Goal: Task Accomplishment & Management: Manage account settings

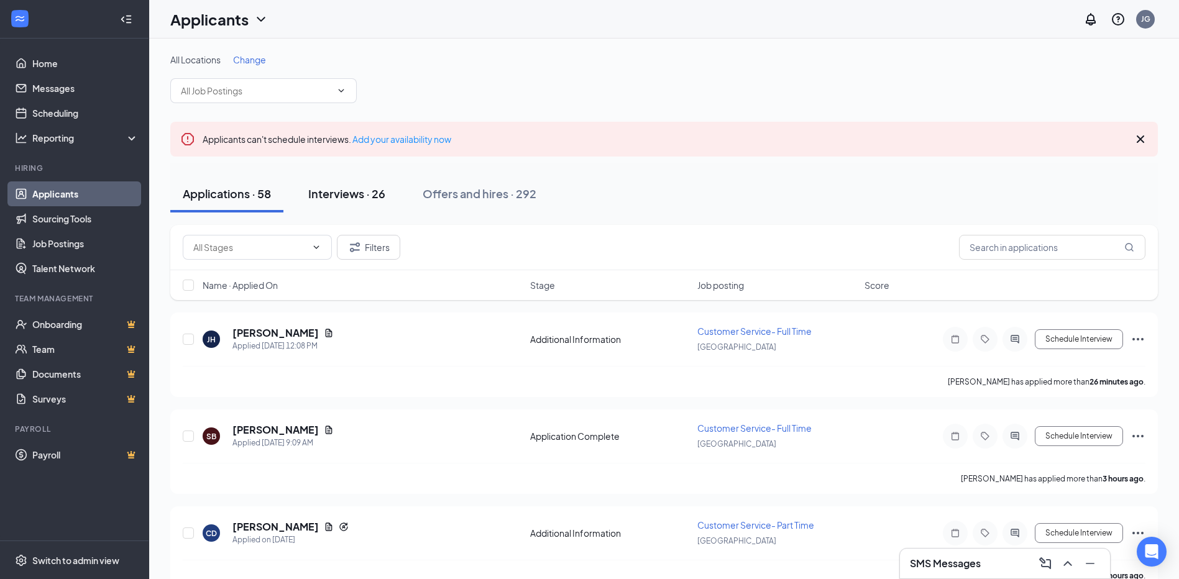
click at [352, 200] on div "Interviews · 26" at bounding box center [346, 194] width 77 height 16
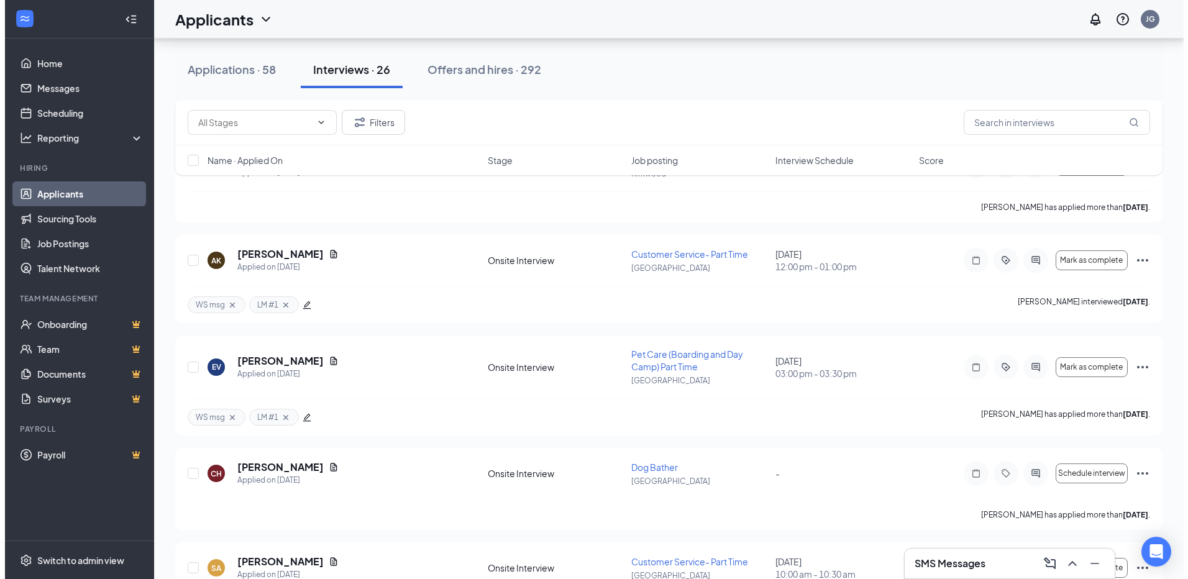
scroll to position [435, 0]
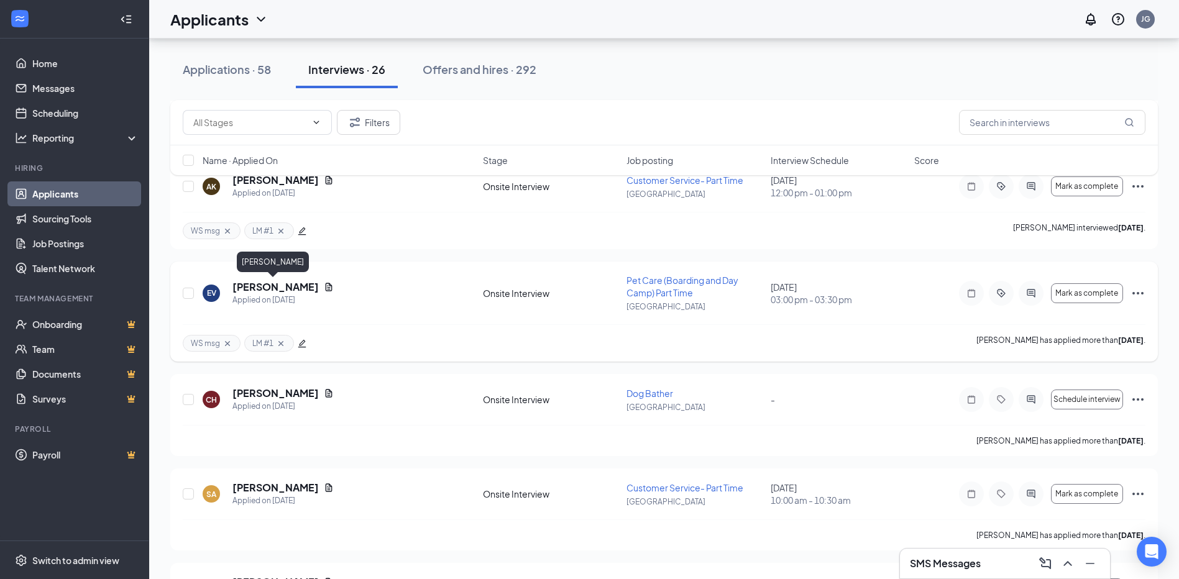
click at [257, 293] on h5 "[PERSON_NAME]" at bounding box center [275, 287] width 86 height 14
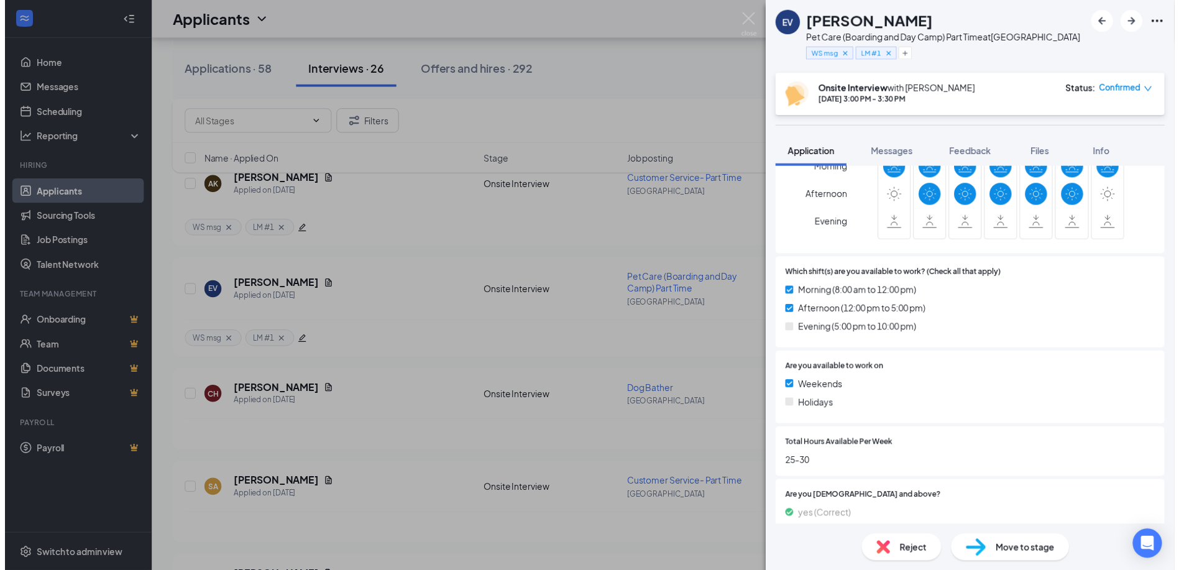
scroll to position [690, 0]
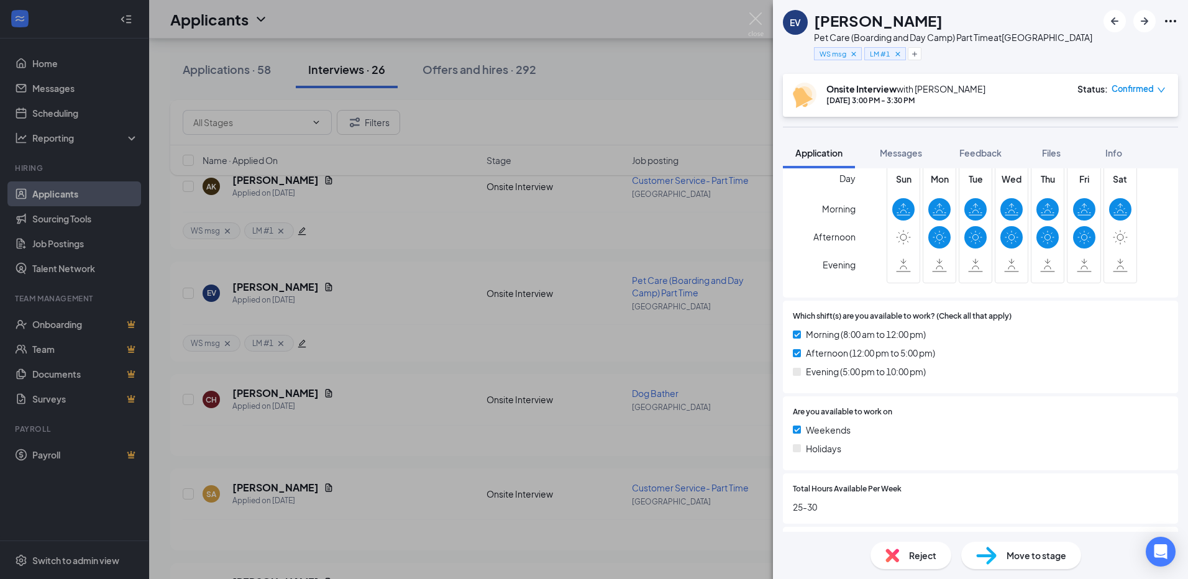
click at [746, 16] on div "EV [PERSON_NAME] Pet Care (Boarding and Day Camp) Part Time at [GEOGRAPHIC_DATA…" at bounding box center [594, 289] width 1188 height 579
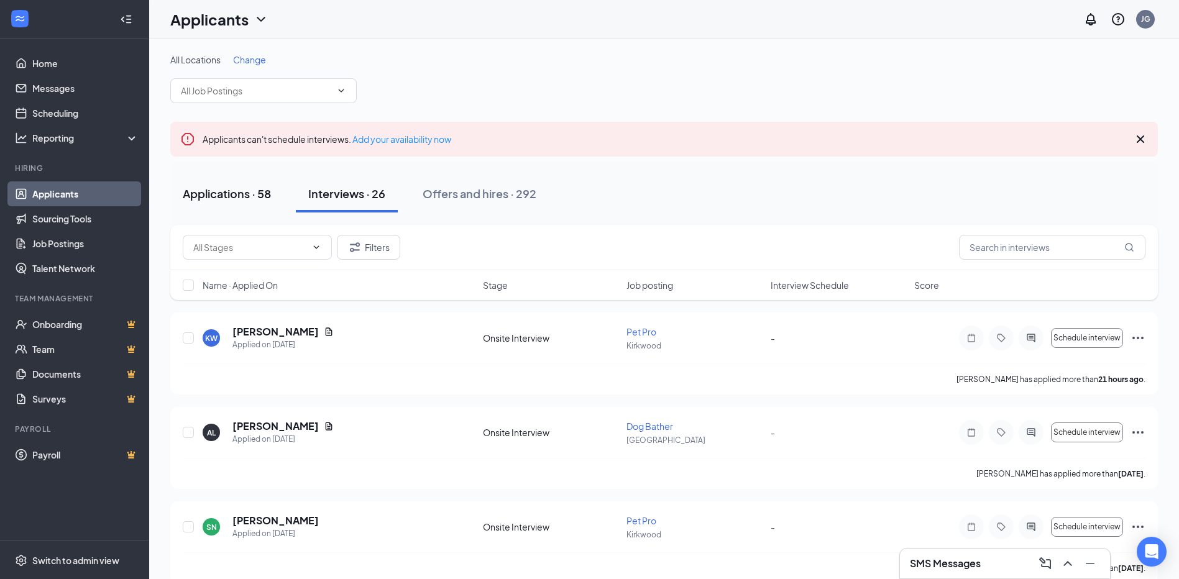
click at [223, 193] on div "Applications · 58" at bounding box center [227, 194] width 88 height 16
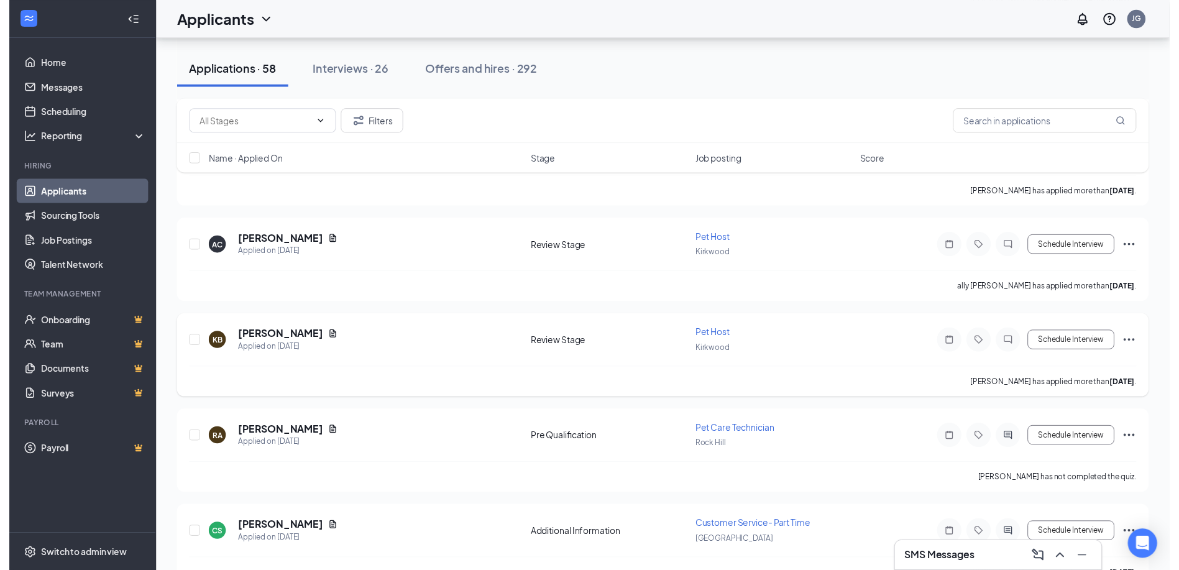
scroll to position [1367, 0]
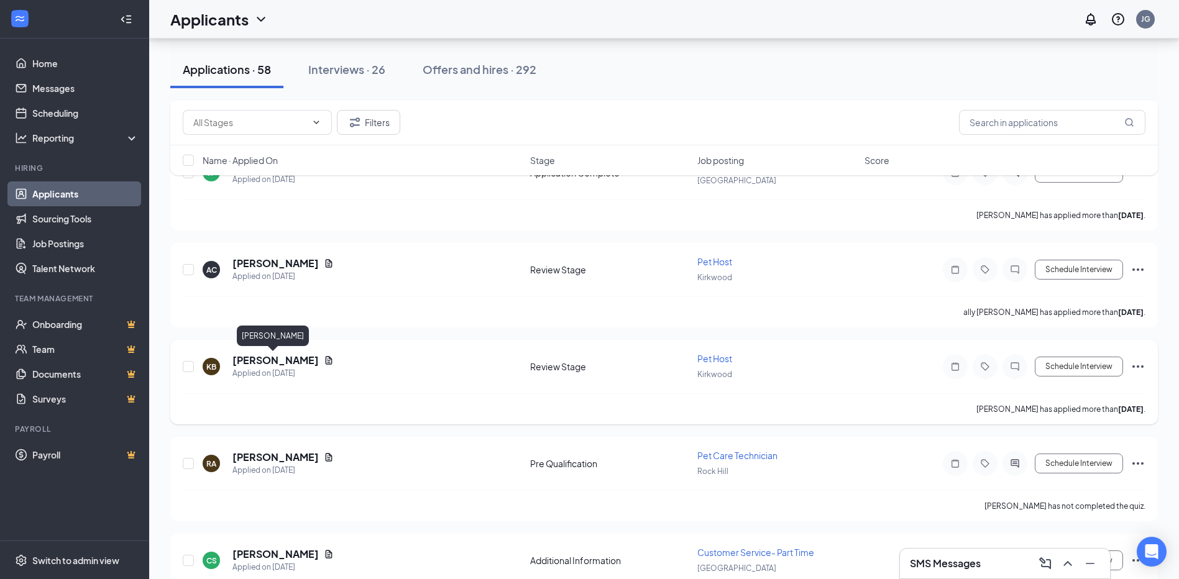
click at [272, 359] on h5 "[PERSON_NAME]" at bounding box center [275, 361] width 86 height 14
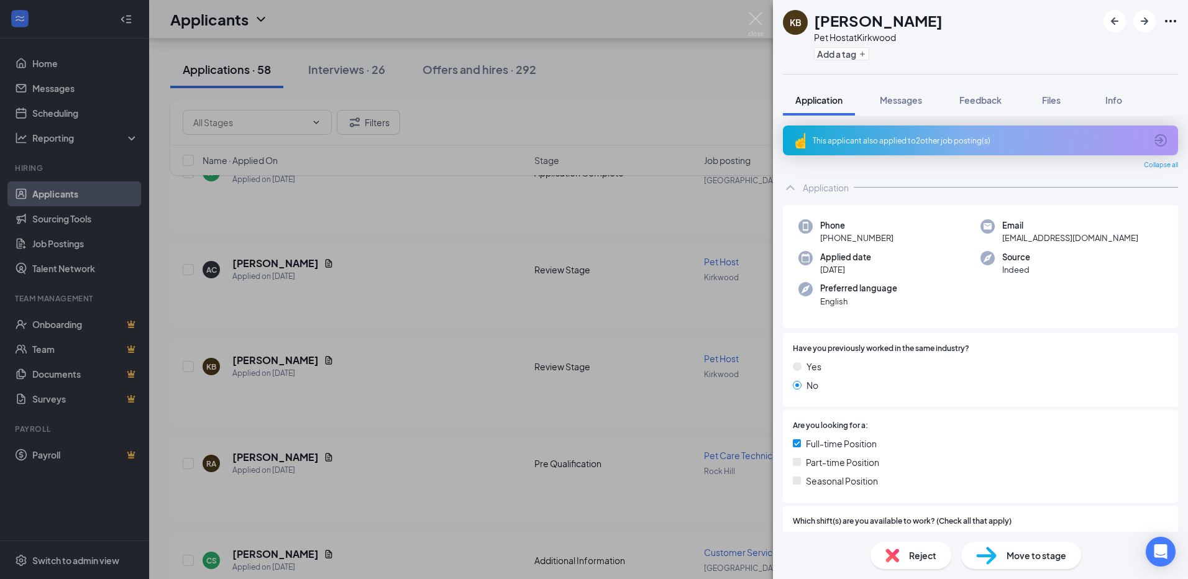
click at [265, 261] on div "KB [PERSON_NAME] Pet Host at [GEOGRAPHIC_DATA] Add a tag Application Messages F…" at bounding box center [594, 289] width 1188 height 579
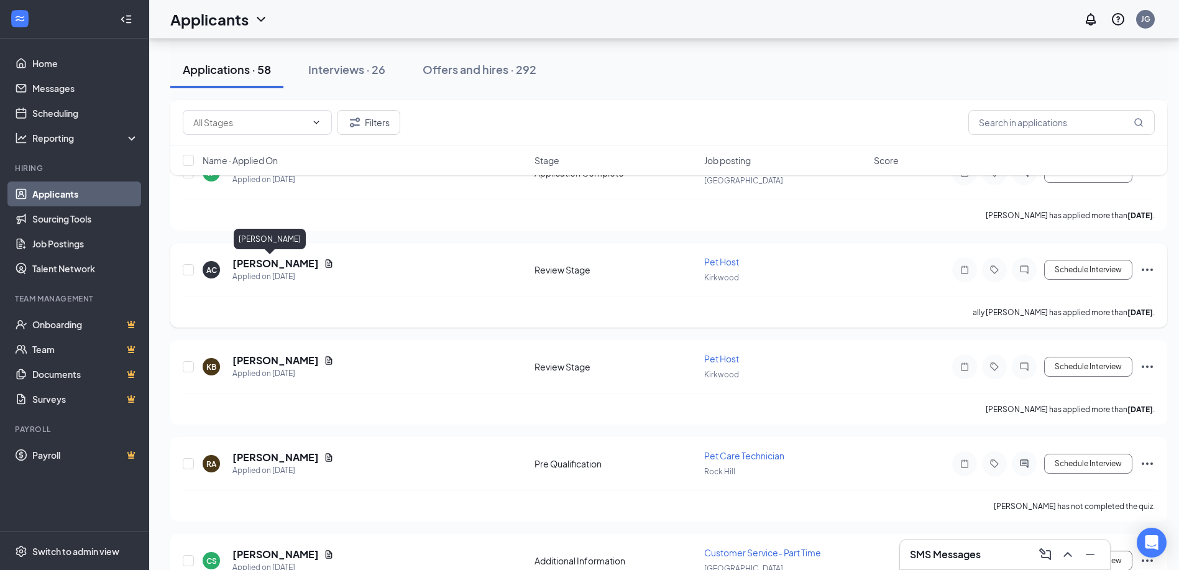
click at [264, 264] on h5 "[PERSON_NAME]" at bounding box center [275, 264] width 86 height 14
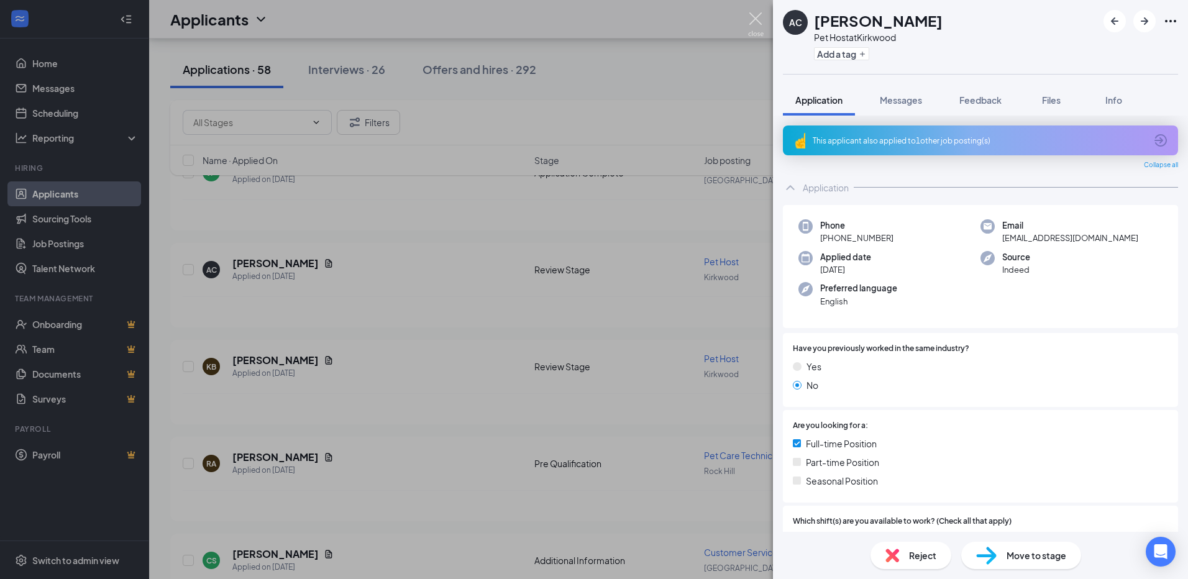
click at [763, 14] on img at bounding box center [756, 24] width 16 height 24
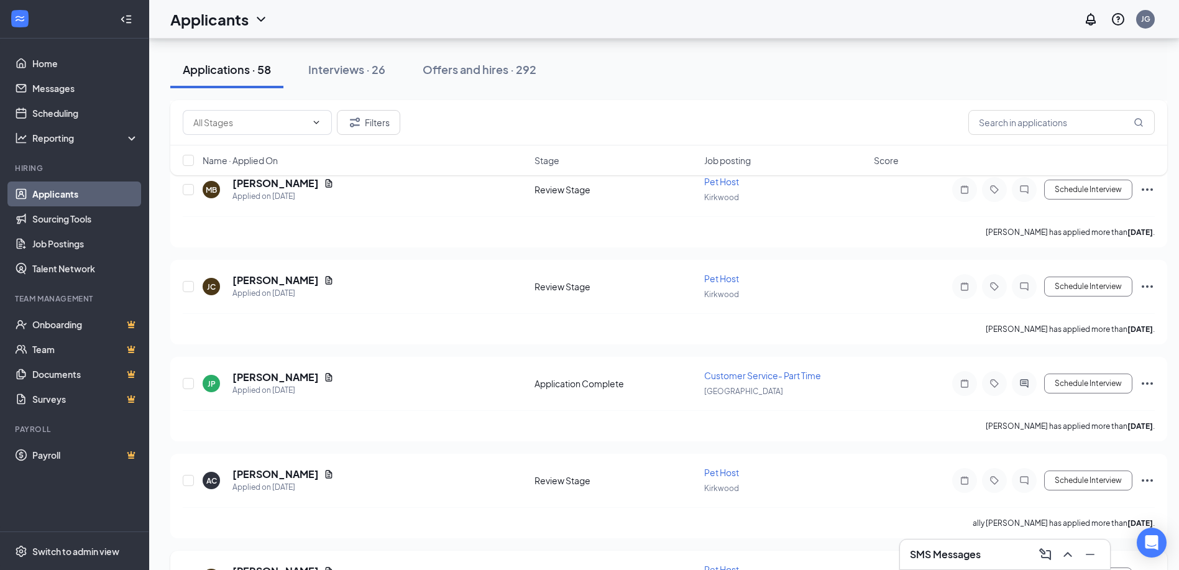
scroll to position [1119, 0]
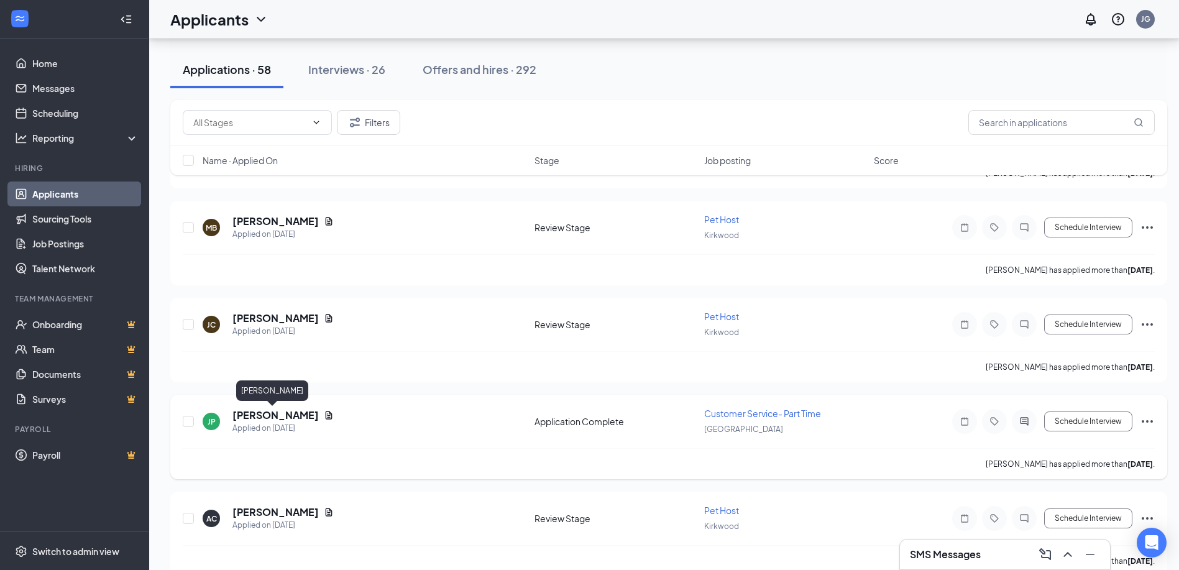
click at [273, 412] on h5 "[PERSON_NAME]" at bounding box center [275, 415] width 86 height 14
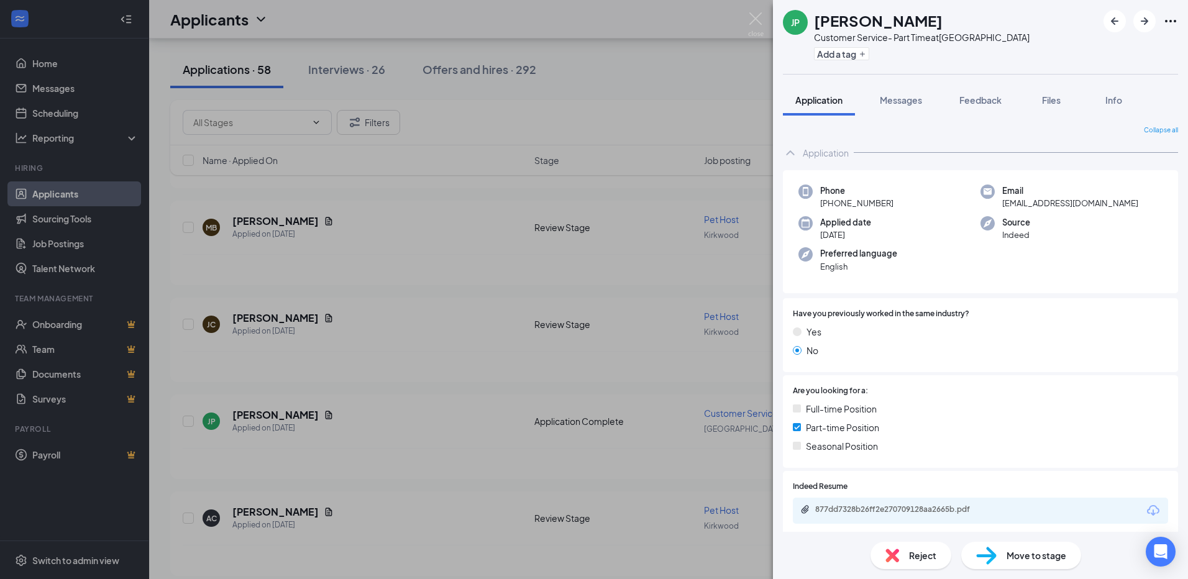
click at [428, 430] on div "JP [PERSON_NAME] Customer Service- Part Time at [GEOGRAPHIC_DATA] Add a tag App…" at bounding box center [594, 289] width 1188 height 579
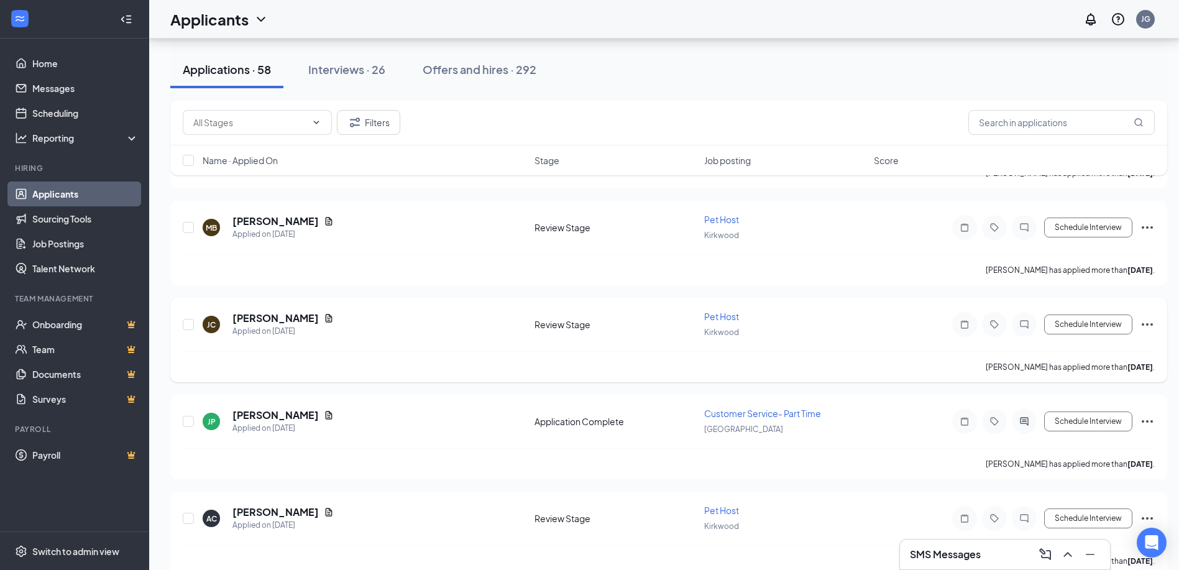
click at [267, 316] on h5 "[PERSON_NAME]" at bounding box center [275, 318] width 86 height 14
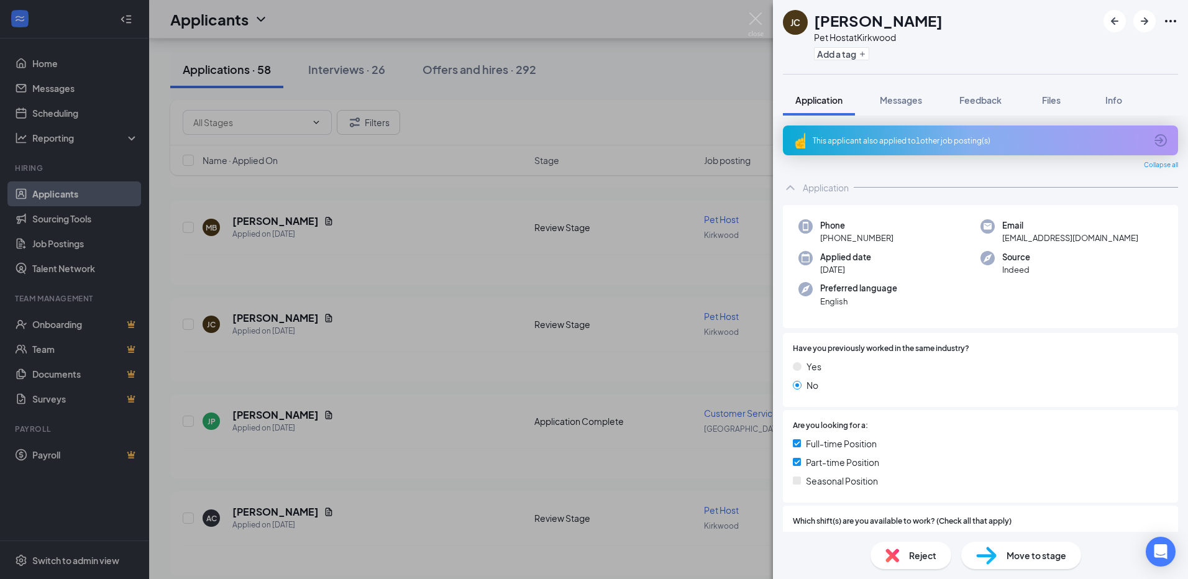
click at [394, 424] on div "[PERSON_NAME] Pet Host at Kirkwood Add a tag Application Messages Feedback File…" at bounding box center [594, 289] width 1188 height 579
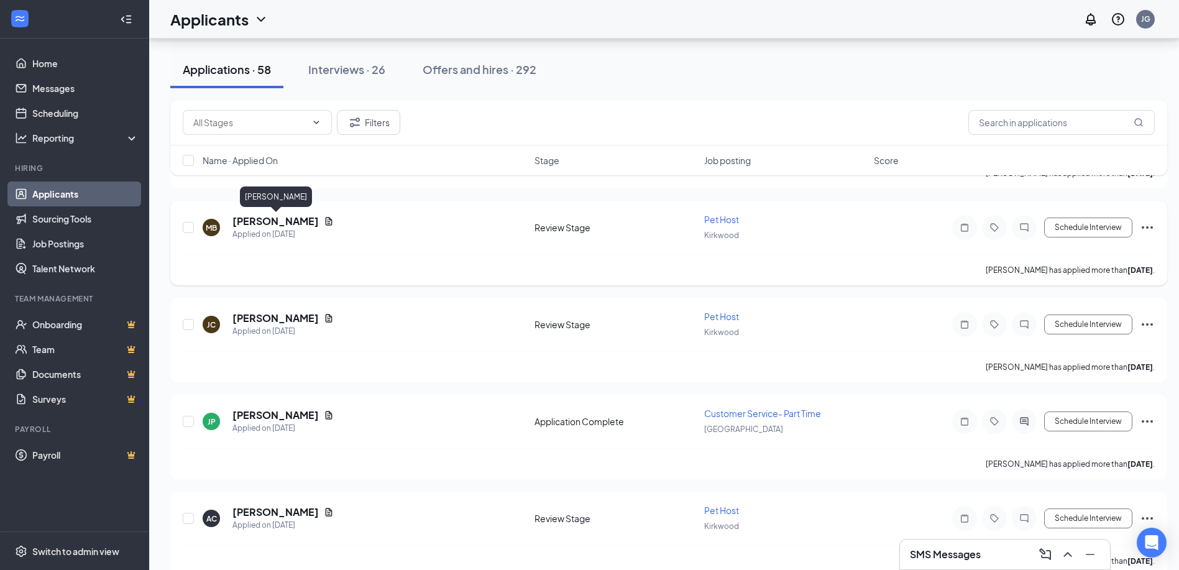
click at [293, 223] on h5 "[PERSON_NAME]" at bounding box center [275, 221] width 86 height 14
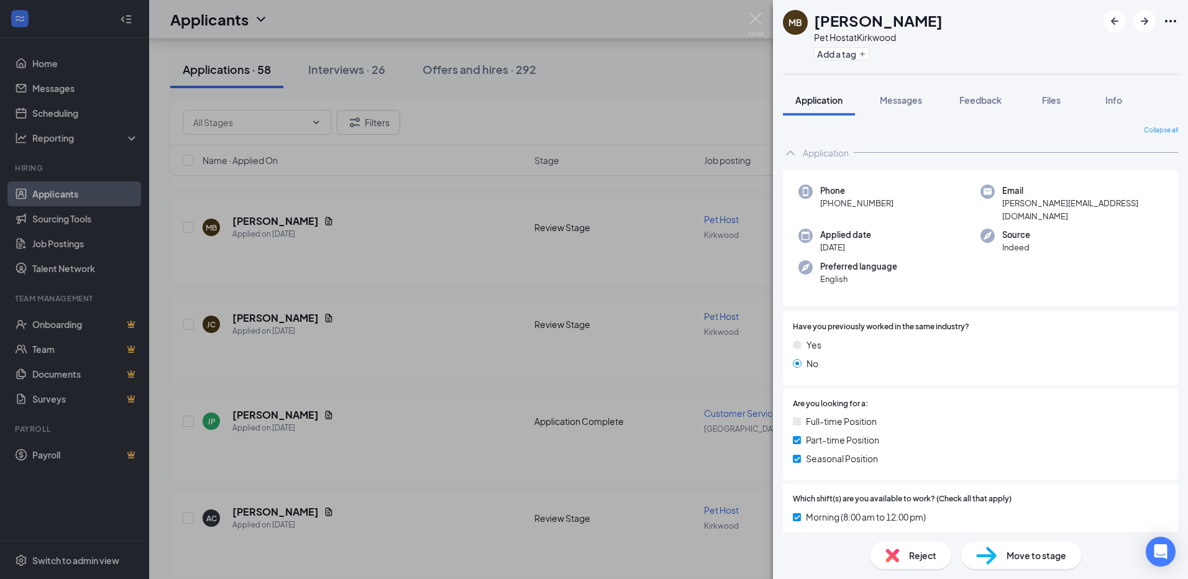
click at [442, 433] on div "MB [PERSON_NAME] Pet Host at [GEOGRAPHIC_DATA] Add a tag Application Messages F…" at bounding box center [594, 289] width 1188 height 579
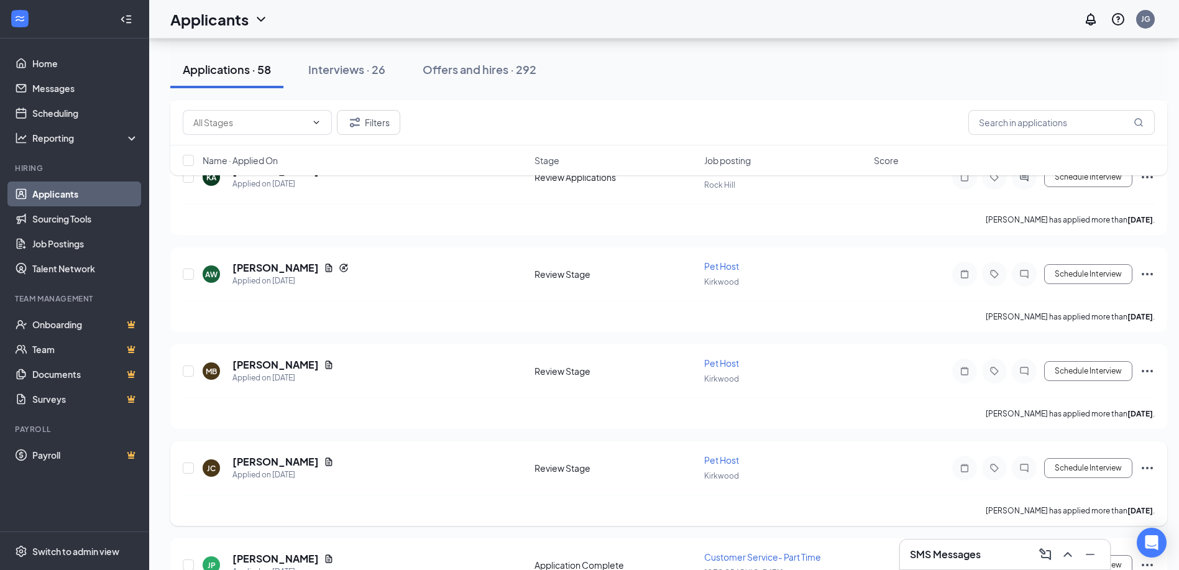
scroll to position [932, 0]
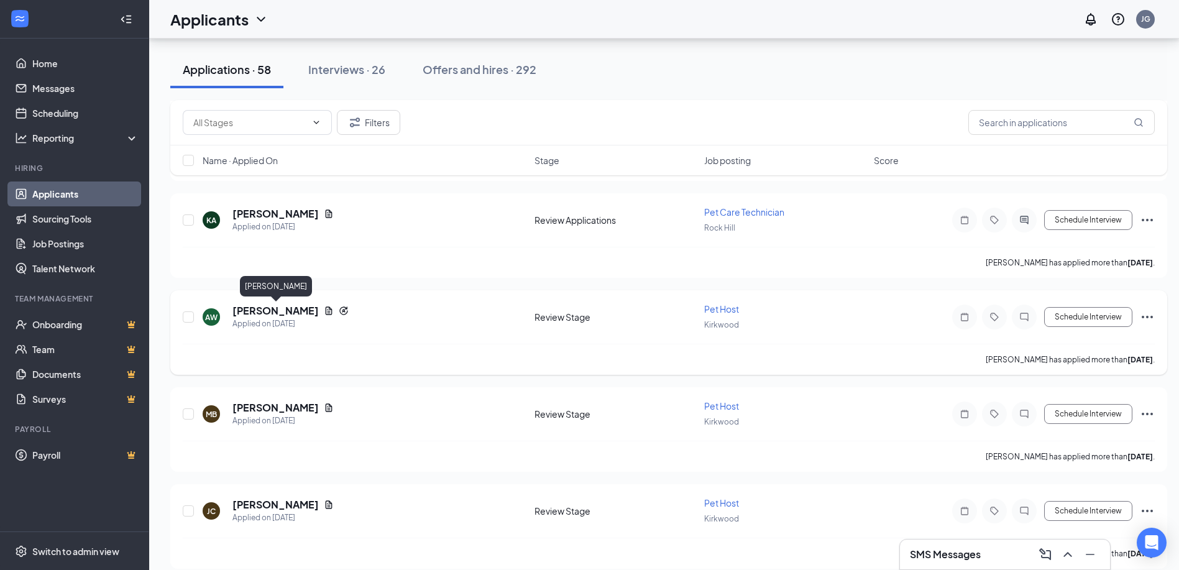
click at [307, 314] on h5 "[PERSON_NAME]" at bounding box center [275, 311] width 86 height 14
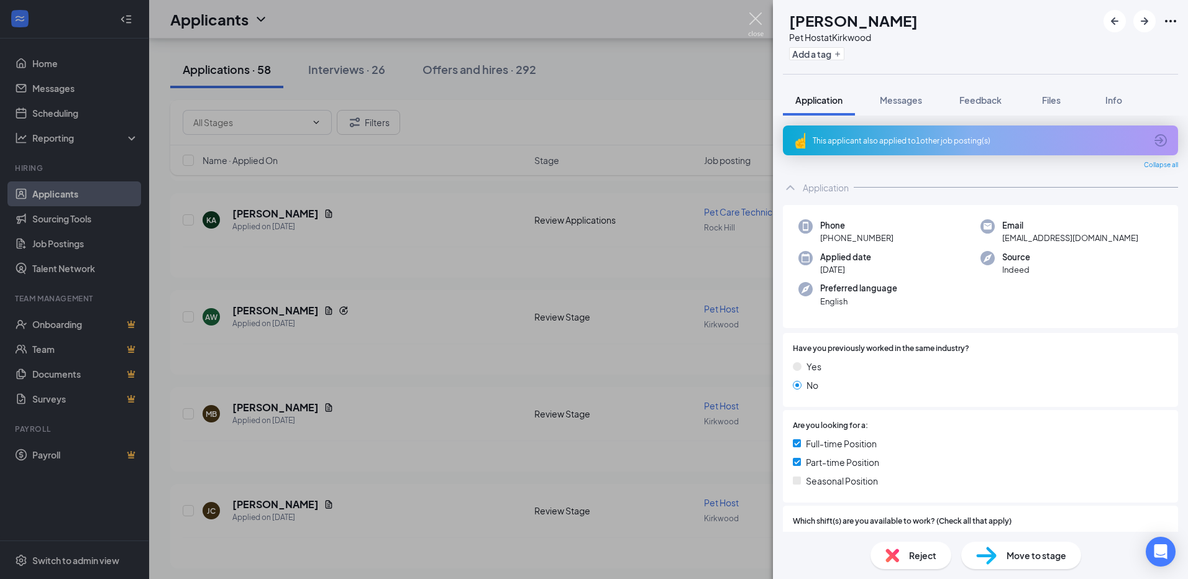
click at [754, 18] on img at bounding box center [756, 24] width 16 height 24
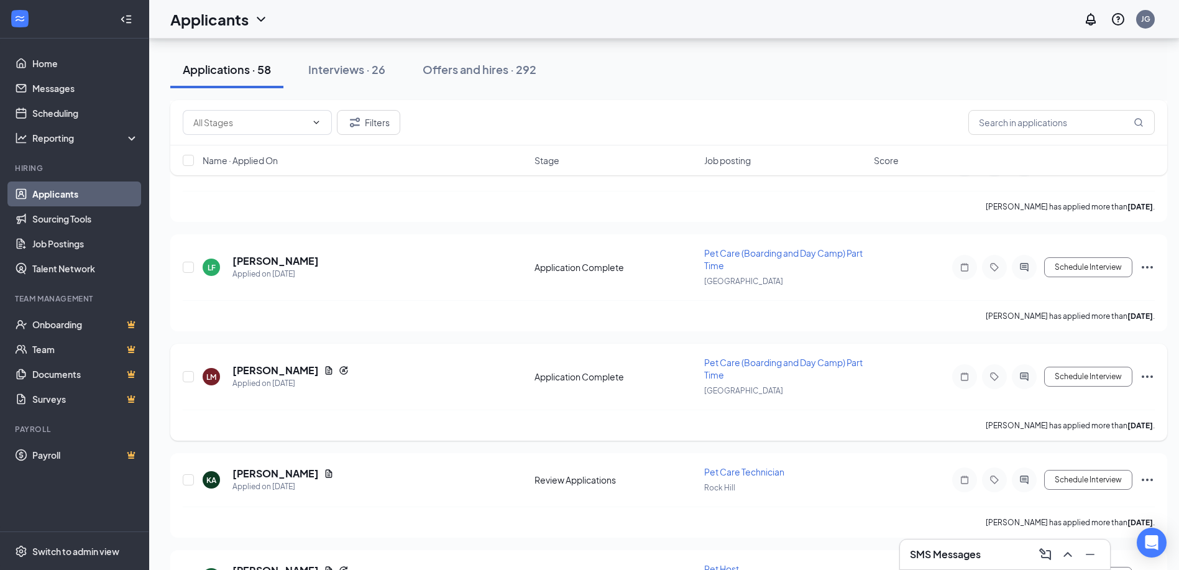
scroll to position [684, 0]
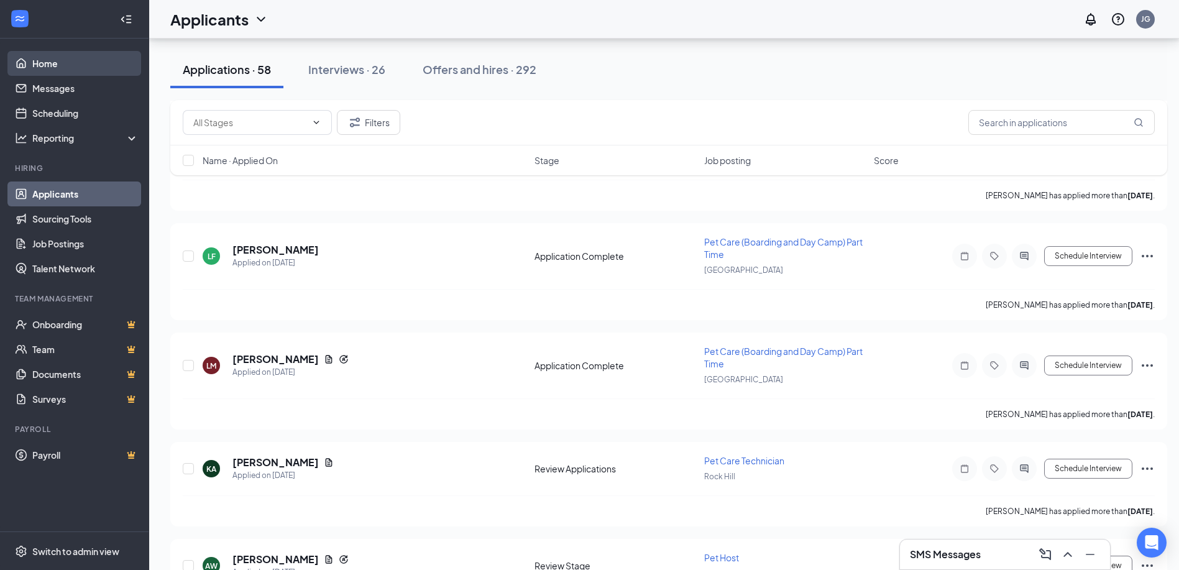
click at [93, 73] on link "Home" at bounding box center [85, 63] width 106 height 25
